Goal: Task Accomplishment & Management: Use online tool/utility

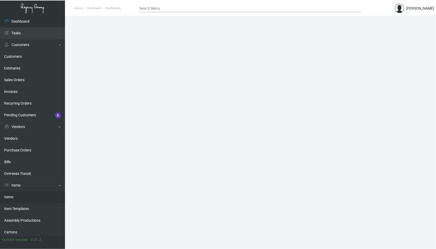
click at [31, 191] on link "Items" at bounding box center [32, 197] width 65 height 12
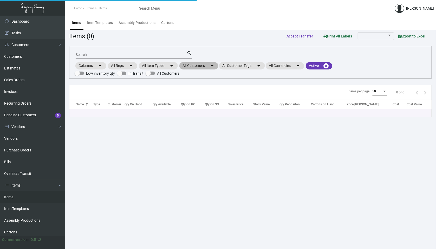
click at [212, 64] on mat-icon "arrow_drop_down" at bounding box center [212, 66] width 6 height 6
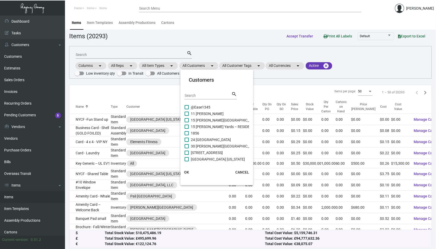
click at [200, 91] on div "Search search" at bounding box center [211, 95] width 52 height 8
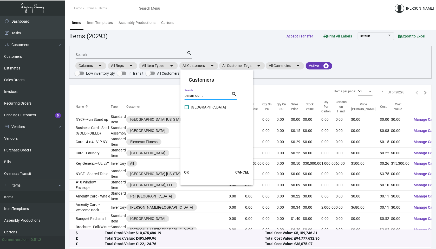
type input "paramount"
drag, startPoint x: 188, startPoint y: 105, endPoint x: 189, endPoint y: 124, distance: 19.0
click at [188, 105] on span at bounding box center [187, 107] width 4 height 4
click at [187, 109] on input "[GEOGRAPHIC_DATA]" at bounding box center [186, 109] width 0 height 0
checkbox input "true"
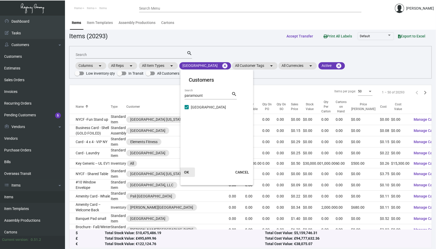
click at [187, 170] on span "OK" at bounding box center [186, 172] width 5 height 4
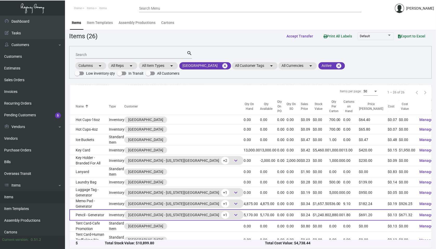
scroll to position [145, 0]
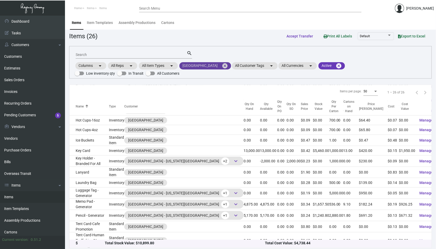
click at [222, 67] on mat-icon "cancel" at bounding box center [225, 66] width 6 height 6
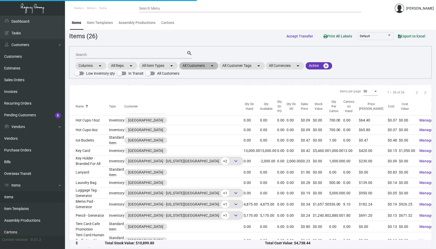
click at [210, 67] on mat-icon "arrow_drop_down" at bounding box center [212, 66] width 6 height 6
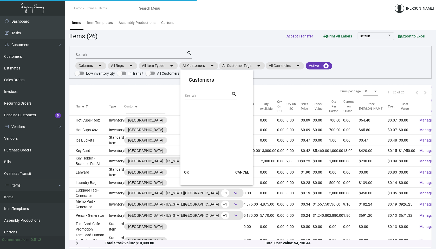
click at [199, 98] on div "Search" at bounding box center [208, 95] width 47 height 8
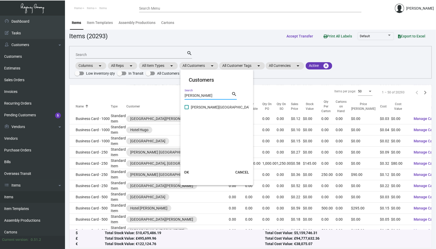
type input "[PERSON_NAME]"
click at [186, 106] on span at bounding box center [187, 107] width 4 height 4
click at [186, 109] on input "[PERSON_NAME][GEOGRAPHIC_DATA]" at bounding box center [186, 109] width 0 height 0
checkbox input "true"
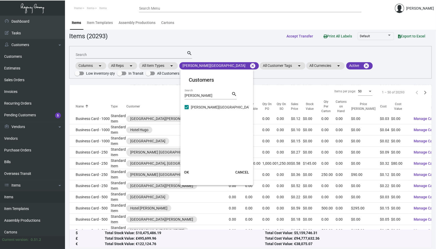
click at [187, 171] on span "OK" at bounding box center [186, 172] width 5 height 4
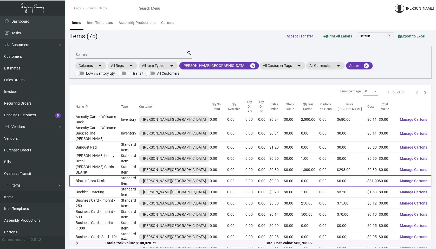
scroll to position [0, 0]
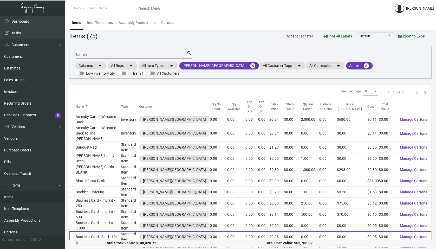
click at [114, 231] on td "Business Card - Shell - 10k" at bounding box center [94, 236] width 51 height 11
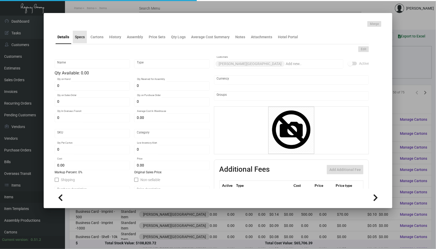
click at [82, 37] on div "Specs" at bounding box center [80, 36] width 10 height 5
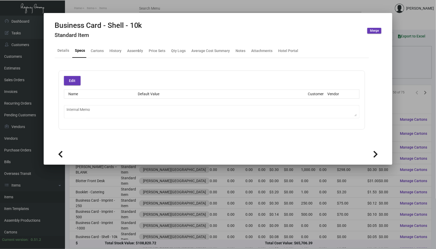
type textarea "Imprints 250 - $75 each 500 - $85 each 1000 - $95 each"
